Goal: Information Seeking & Learning: Learn about a topic

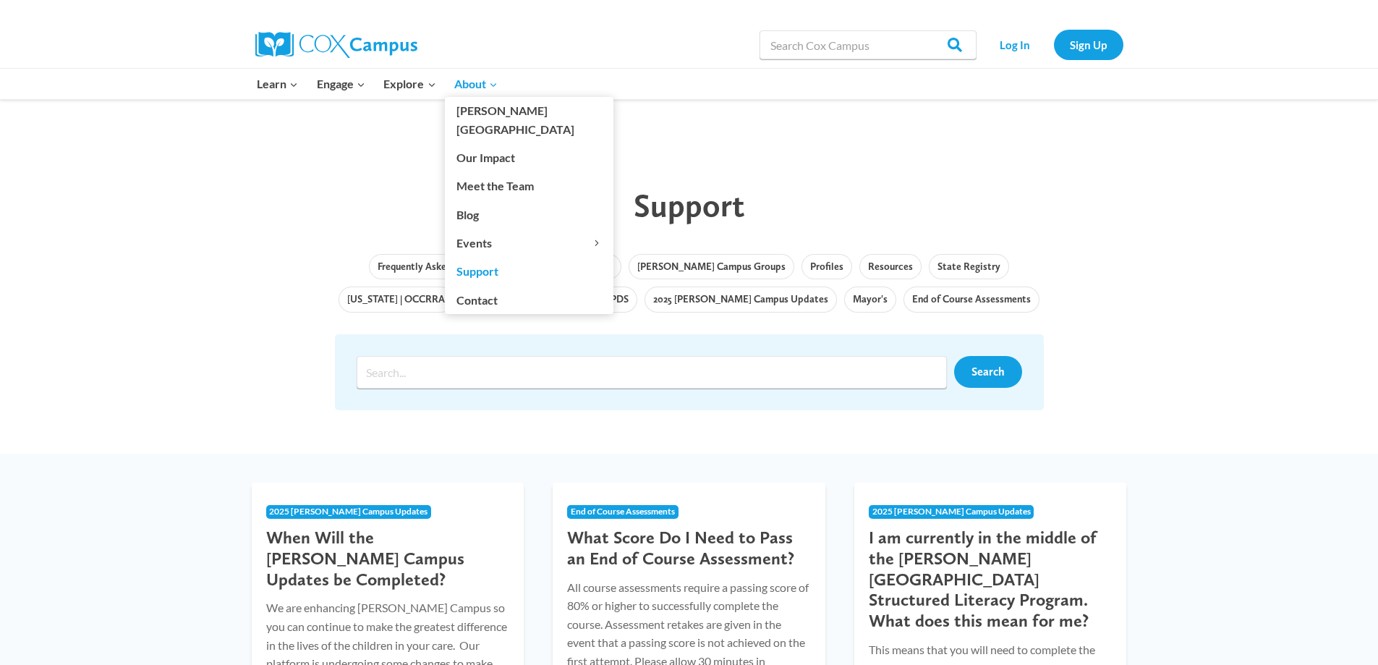
click at [493, 257] on link "Support" at bounding box center [529, 270] width 168 height 27
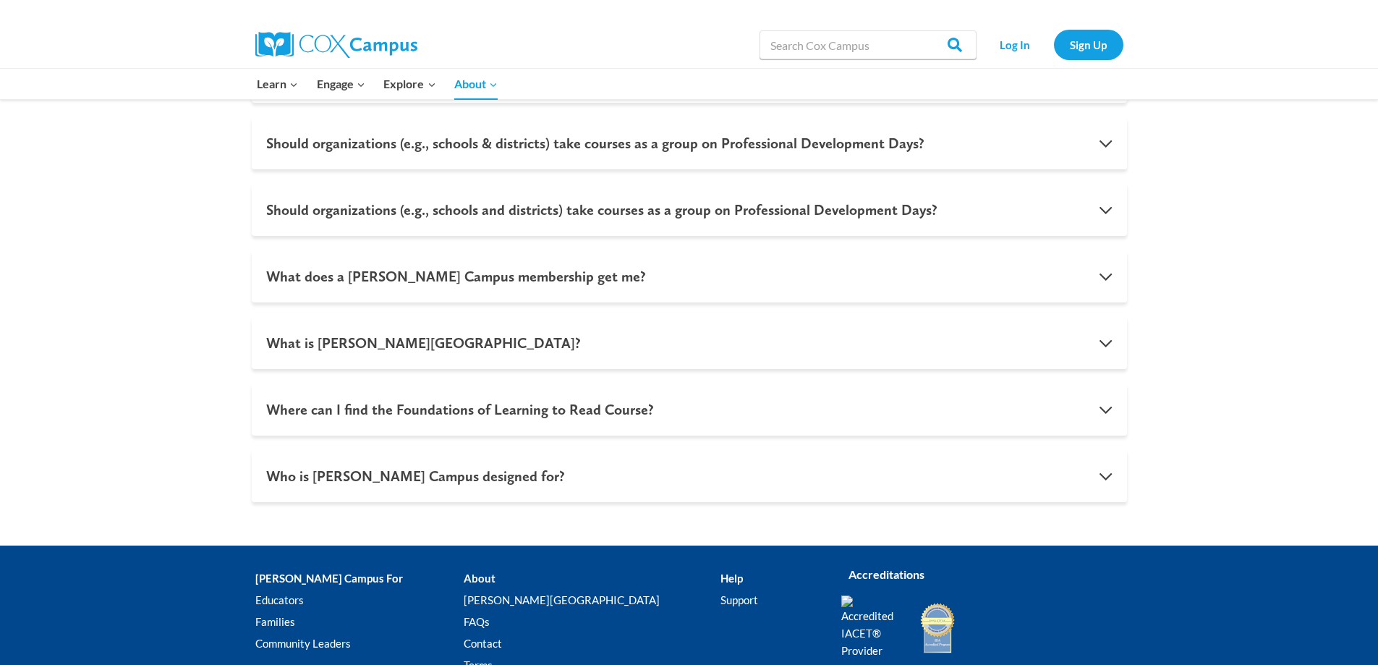
scroll to position [1302, 0]
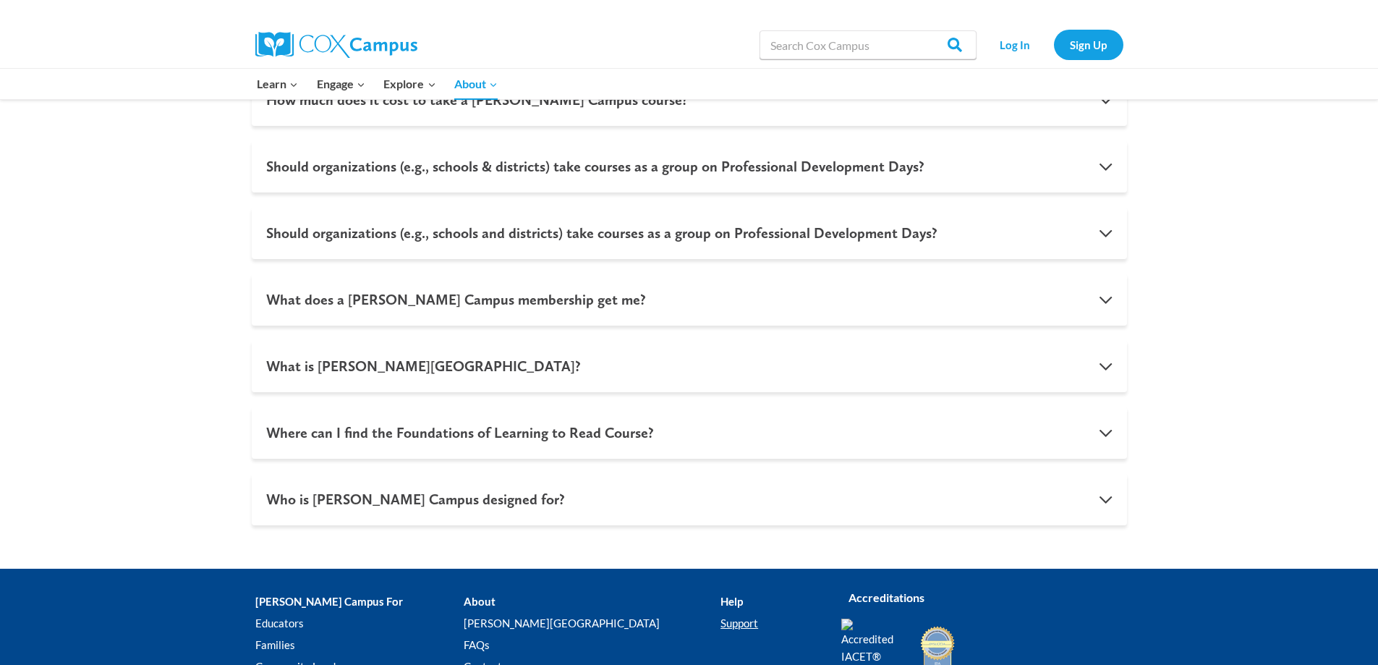
click at [720, 626] on link "Support" at bounding box center [769, 623] width 98 height 22
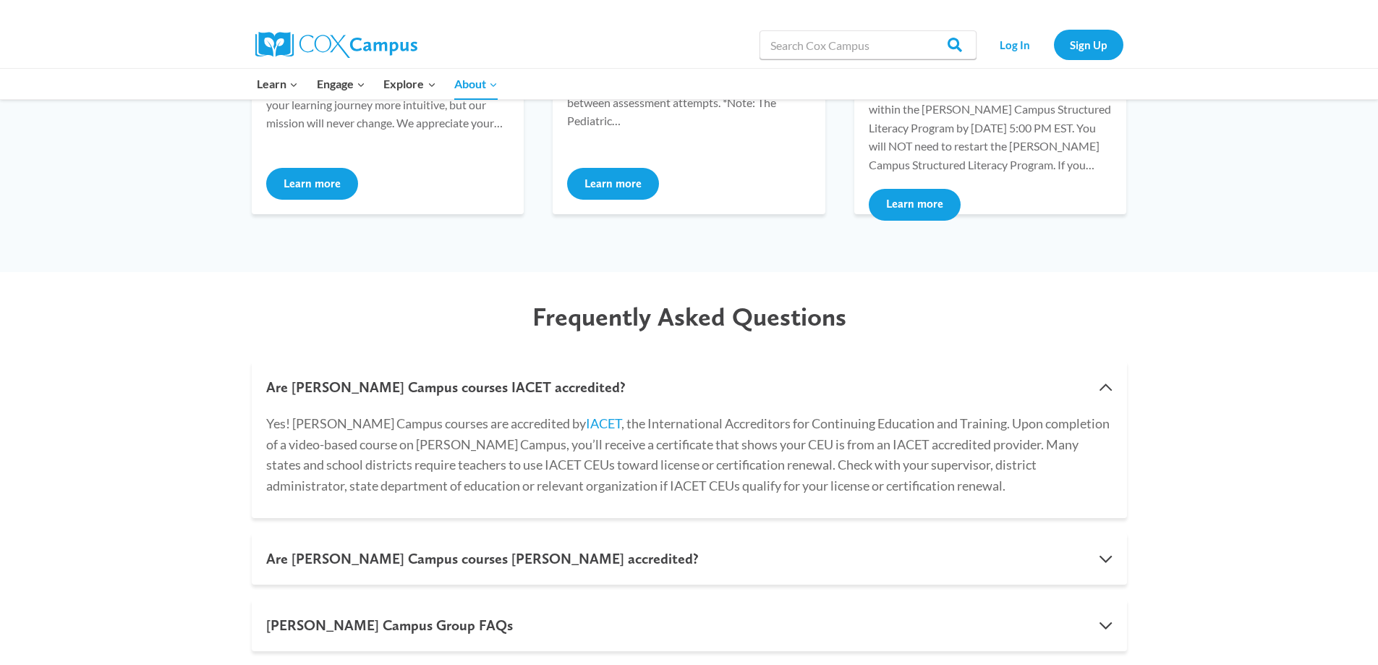
scroll to position [579, 0]
click at [359, 455] on p "Yes! Cox Campus courses are accredited by IACET , the International Accreditors…" at bounding box center [689, 452] width 846 height 83
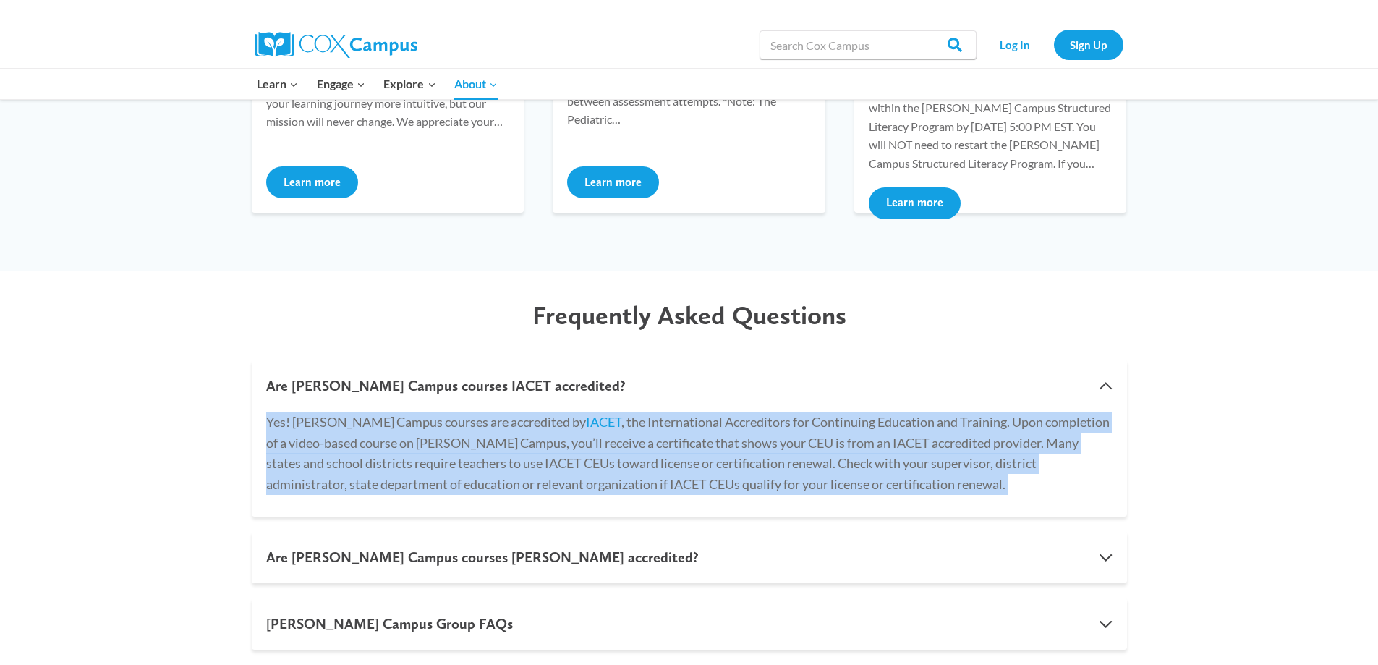
click at [359, 455] on p "Yes! Cox Campus courses are accredited by IACET , the International Accreditors…" at bounding box center [689, 452] width 846 height 83
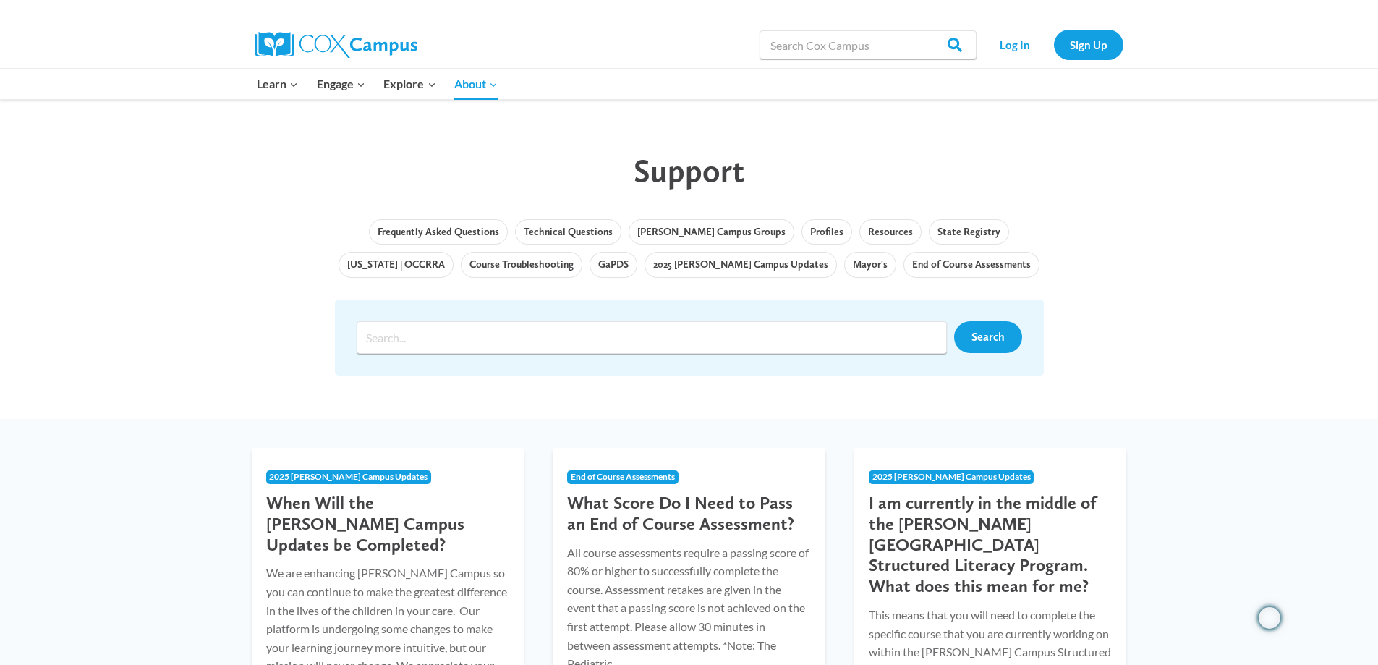
scroll to position [0, 0]
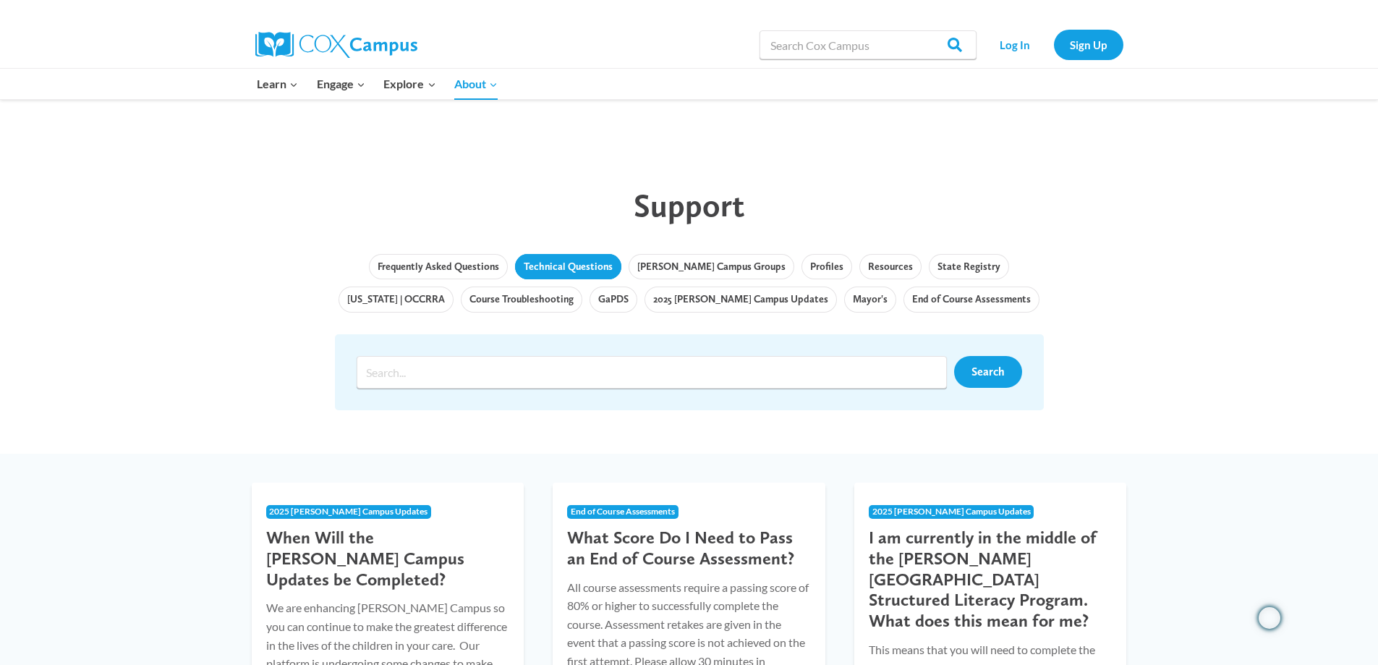
click at [550, 272] on link "Technical Questions" at bounding box center [568, 267] width 106 height 26
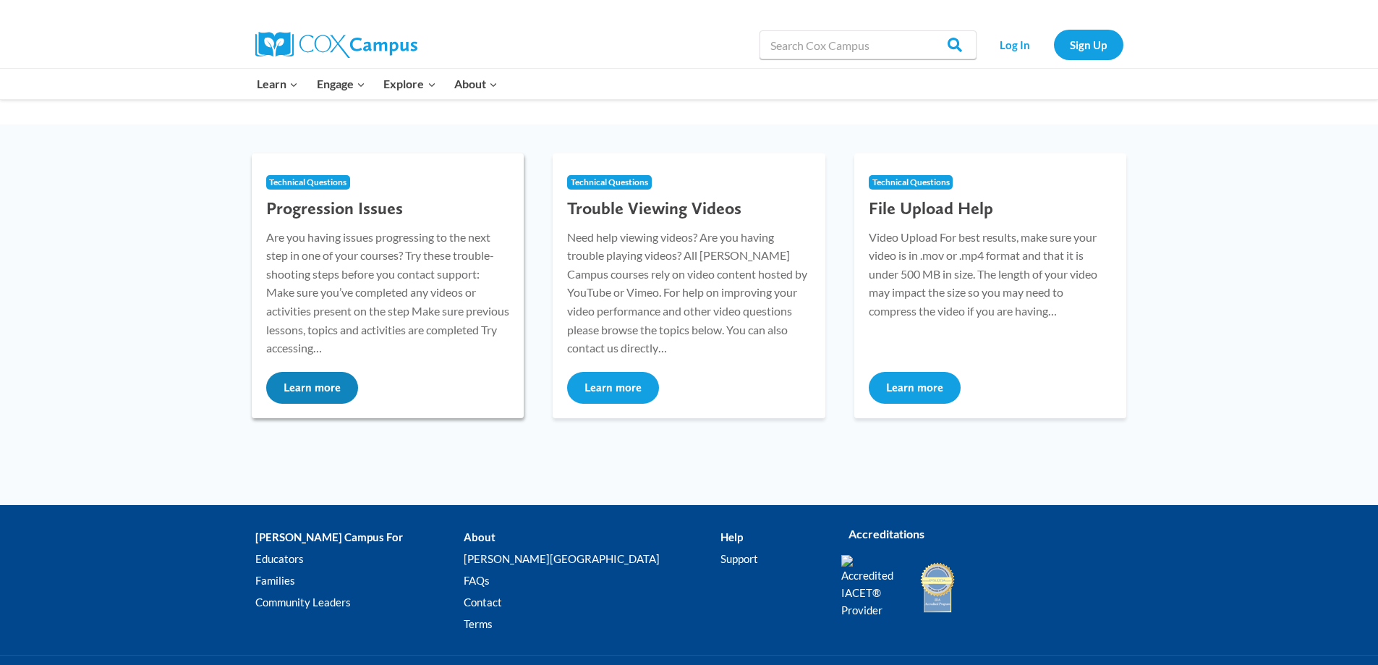
scroll to position [72, 0]
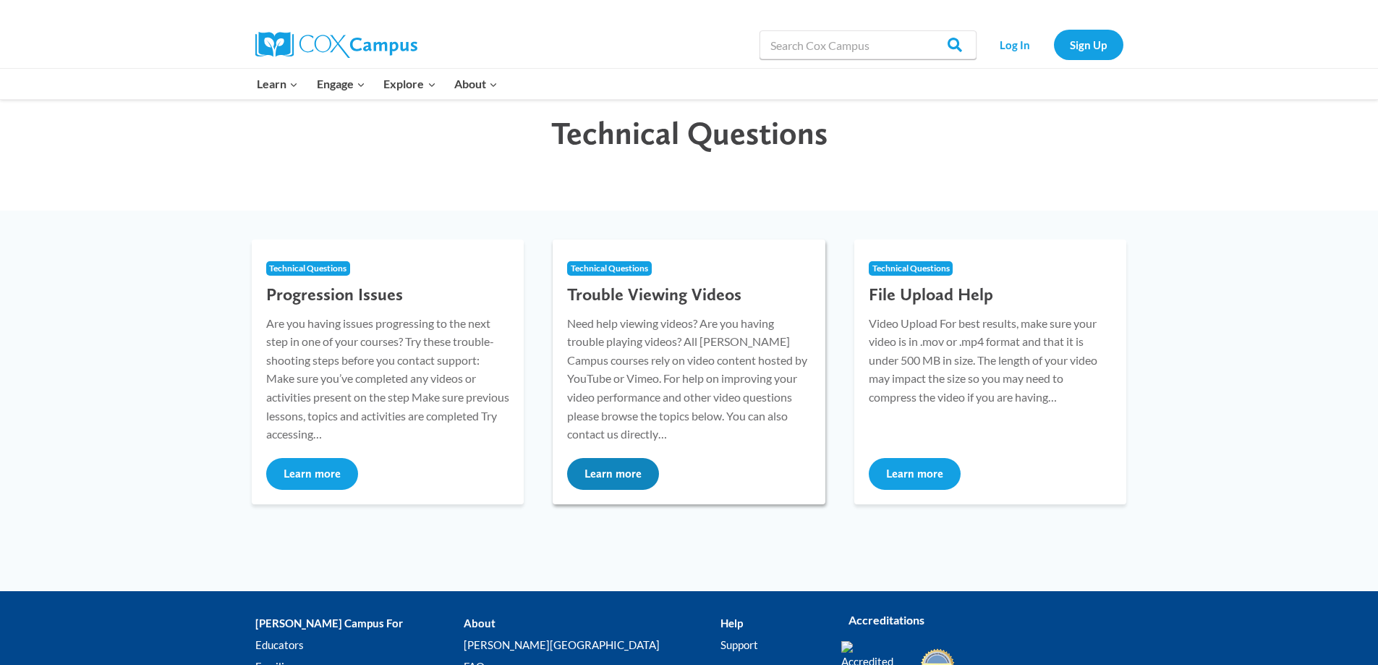
click at [676, 372] on p "Need help viewing videos? Are you having trouble playing videos? All Cox Campus…" at bounding box center [689, 378] width 244 height 129
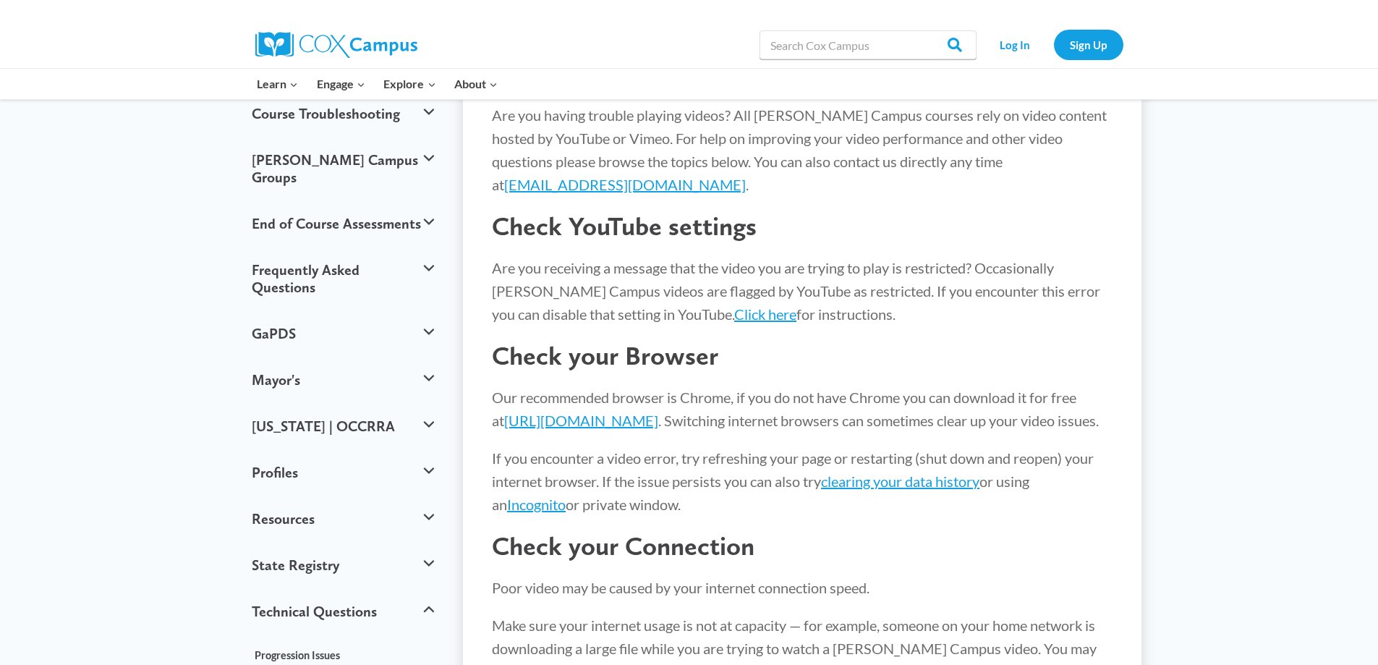
scroll to position [289, 0]
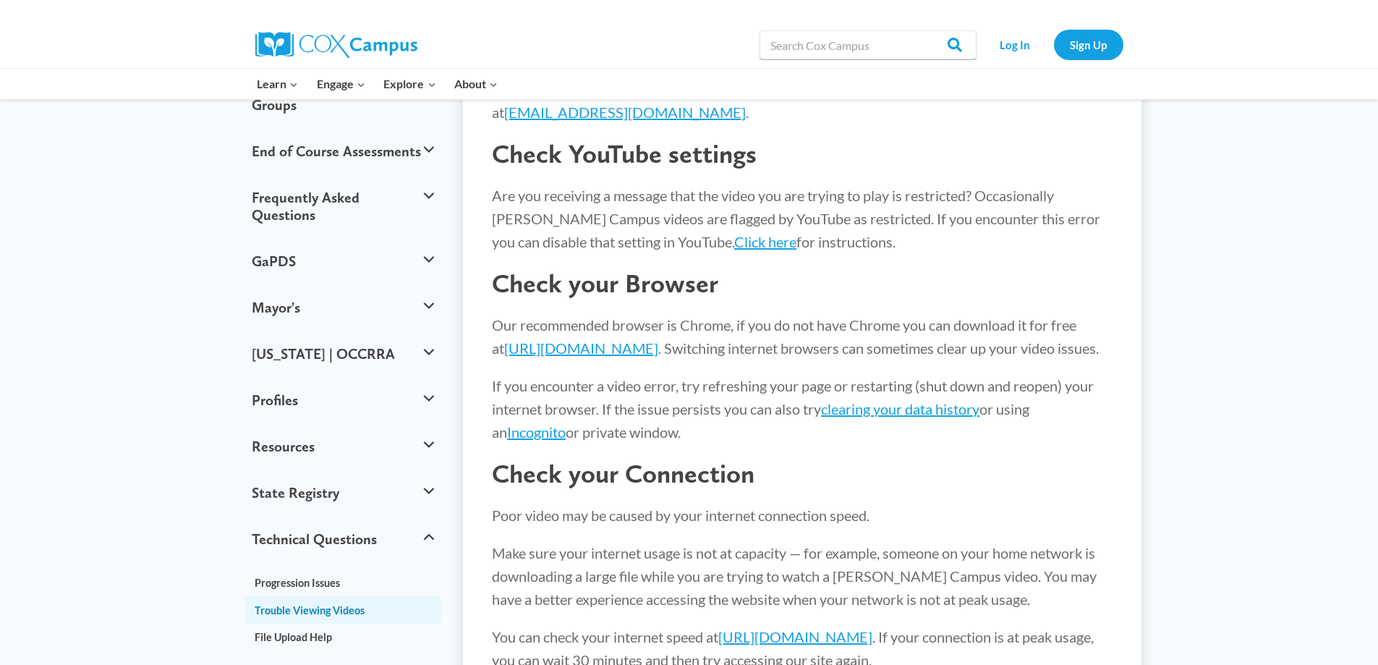
click at [622, 433] on p "If you encounter a video error, try refreshing your page or restarting (shut do…" at bounding box center [802, 408] width 620 height 69
click at [621, 433] on p "If you encounter a video error, try refreshing your page or restarting (shut do…" at bounding box center [802, 408] width 620 height 69
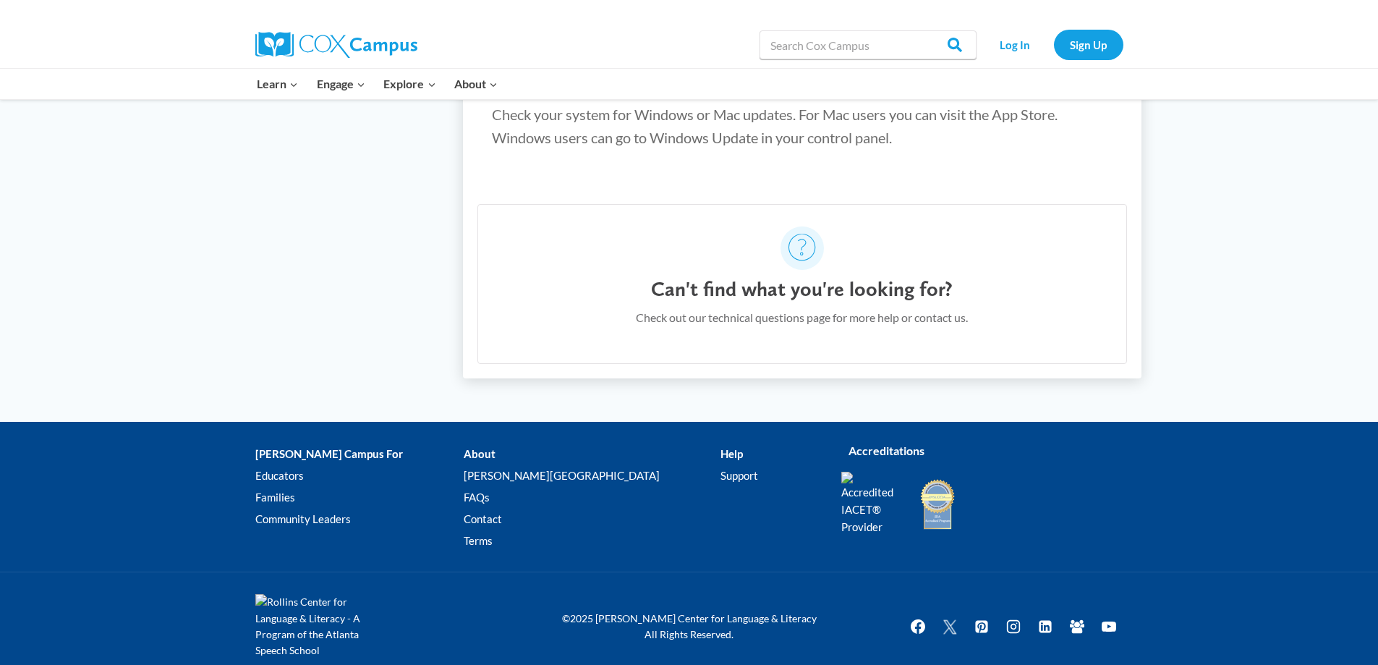
scroll to position [1018, 0]
